Goal: Task Accomplishment & Management: Complete application form

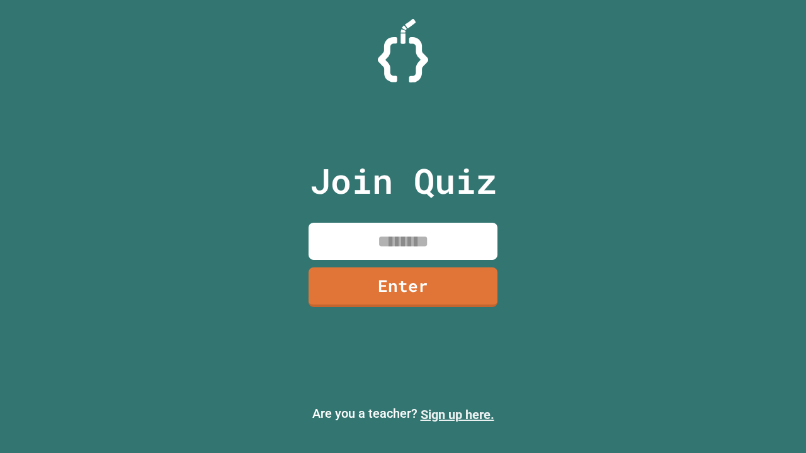
click at [457, 415] on link "Sign up here." at bounding box center [458, 415] width 74 height 15
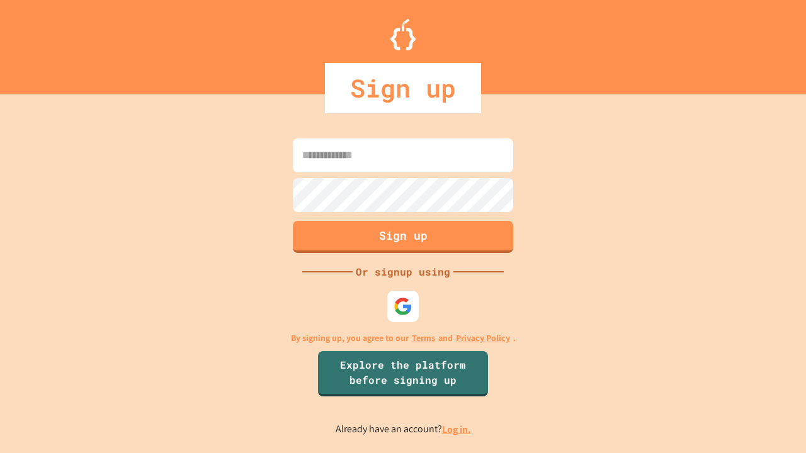
click at [457, 430] on link "Log in." at bounding box center [456, 429] width 29 height 13
